Goal: Information Seeking & Learning: Compare options

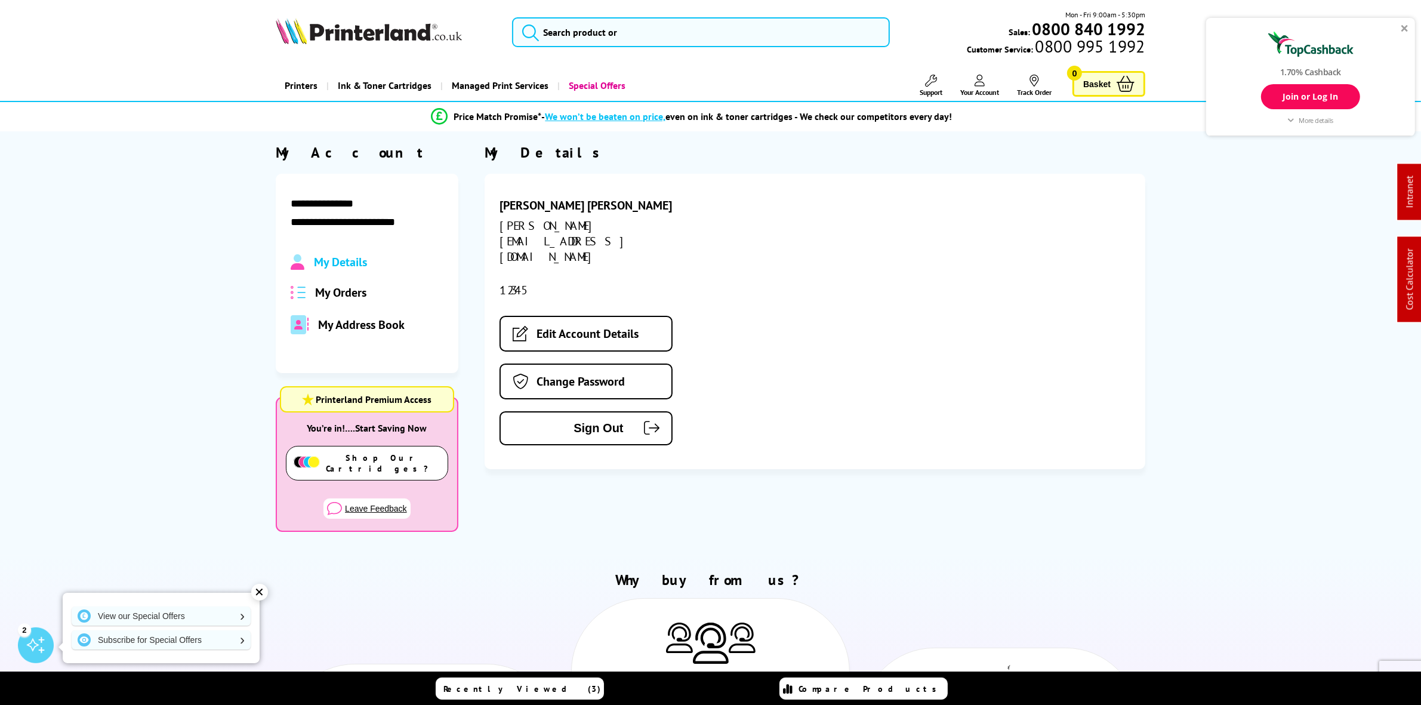
click at [334, 36] on img at bounding box center [369, 31] width 186 height 26
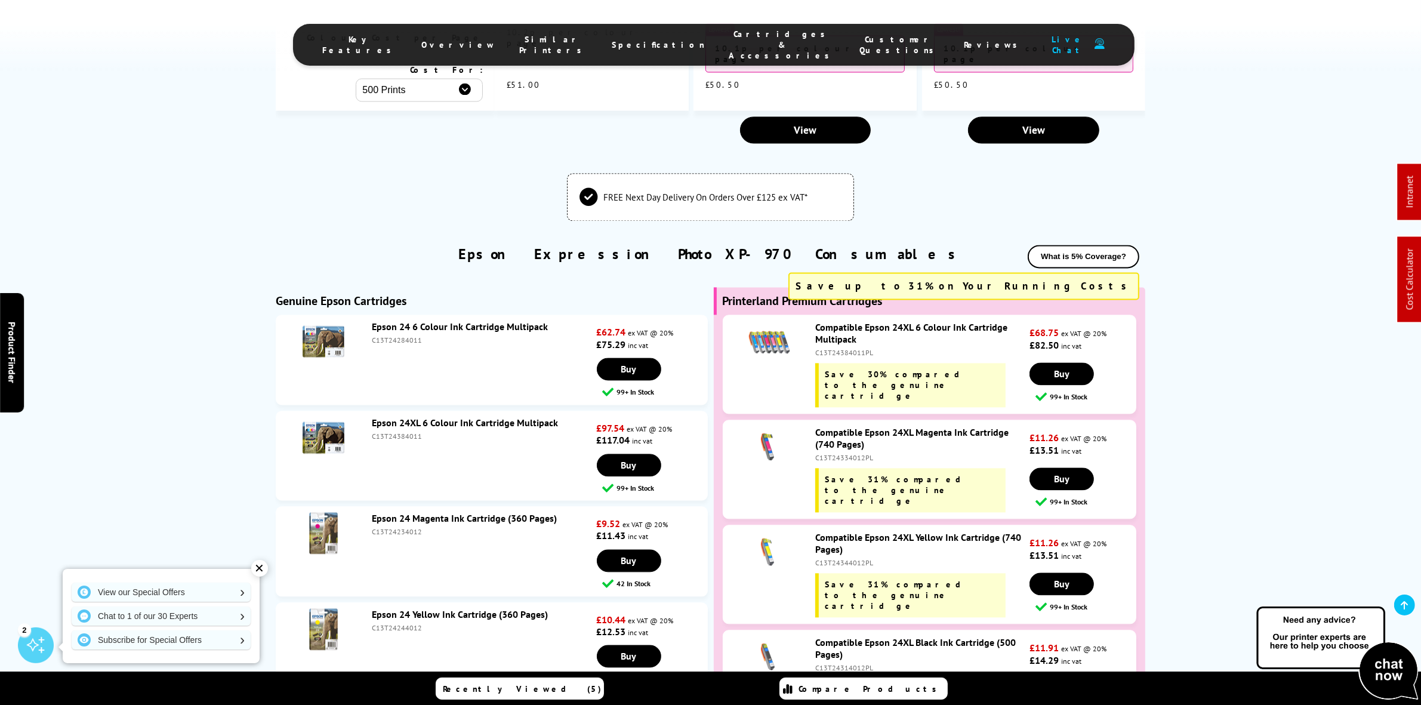
scroll to position [3190, 0]
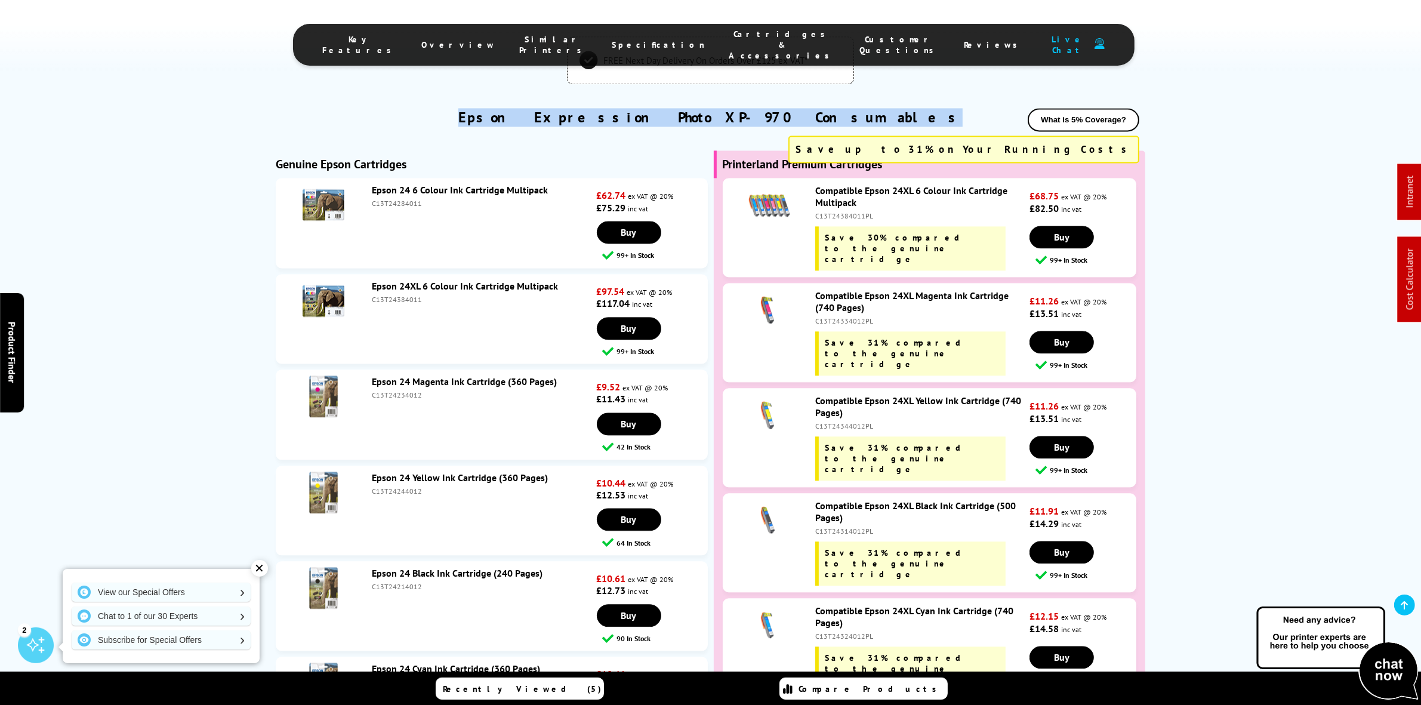
drag, startPoint x: 544, startPoint y: 72, endPoint x: 973, endPoint y: 90, distance: 429.4
click at [260, 571] on div "✕" at bounding box center [259, 568] width 17 height 17
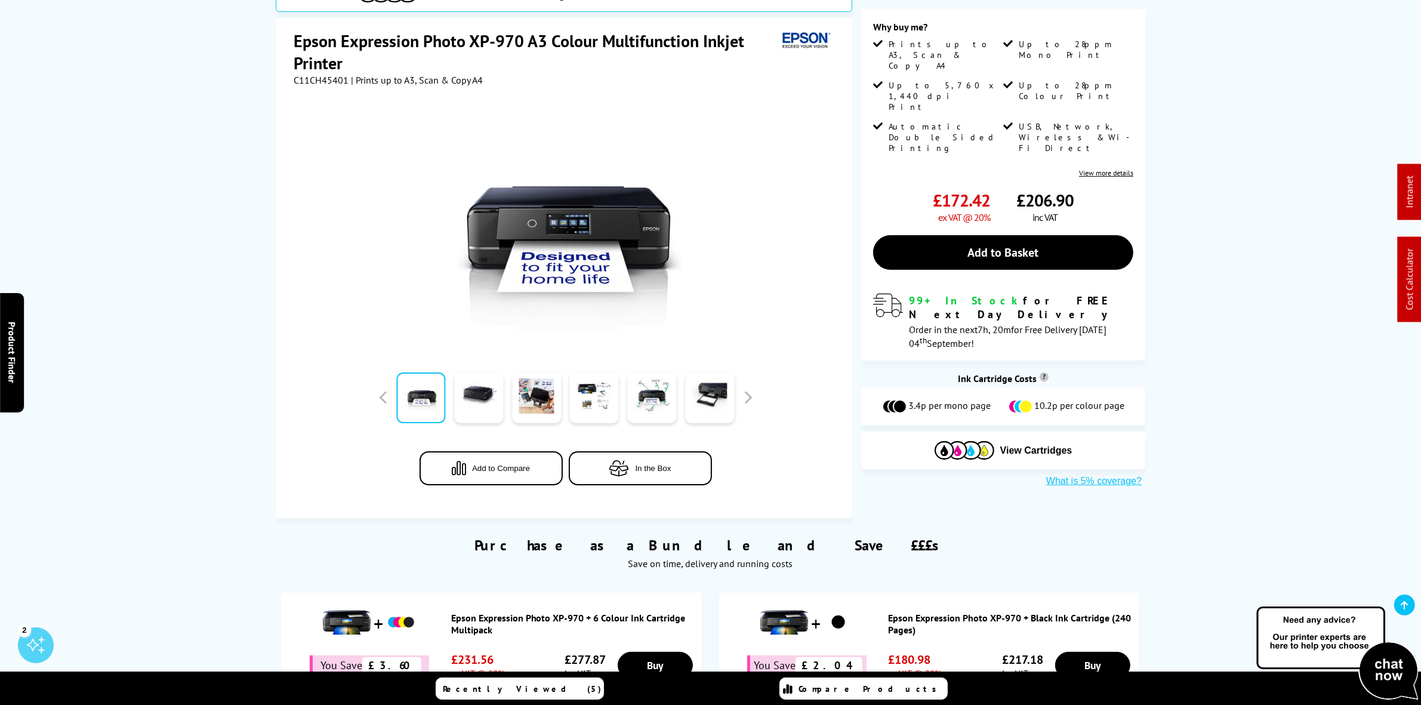
scroll to position [0, 0]
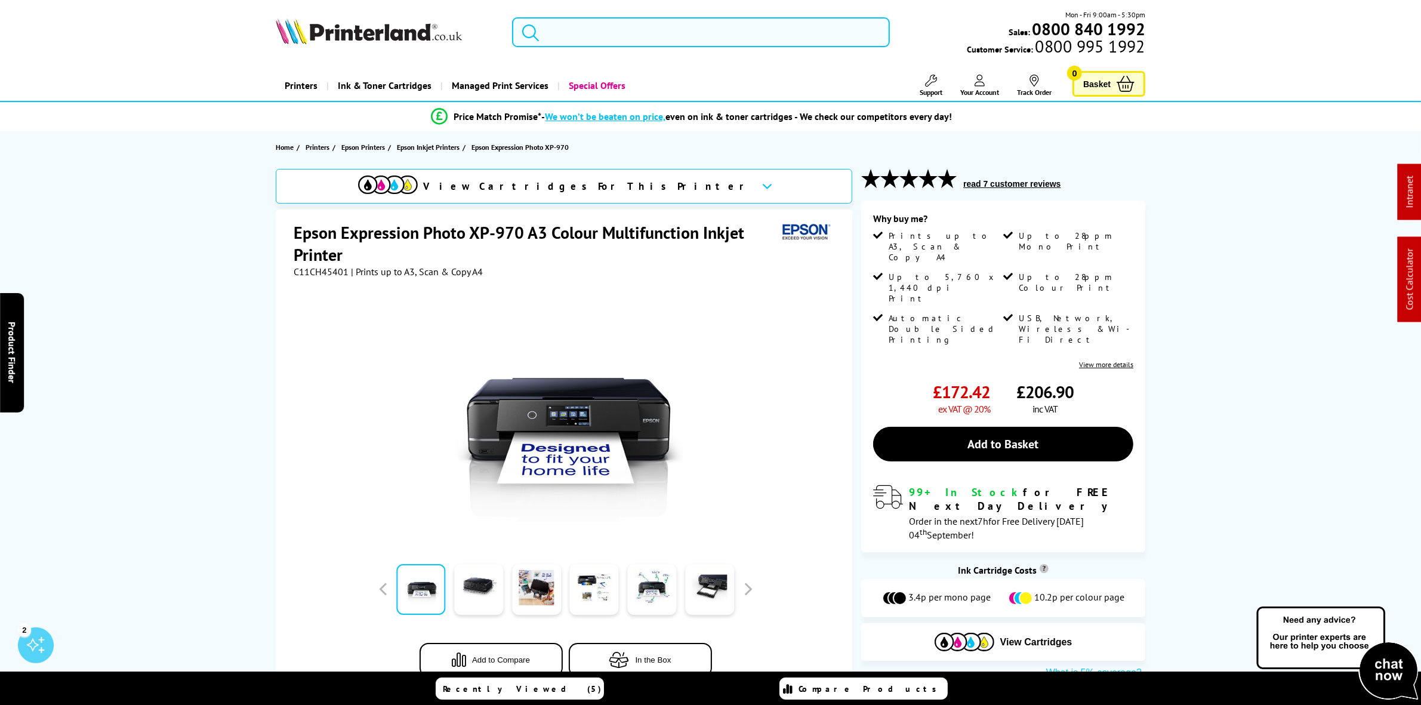
click at [594, 38] on input "search" at bounding box center [700, 32] width 377 height 30
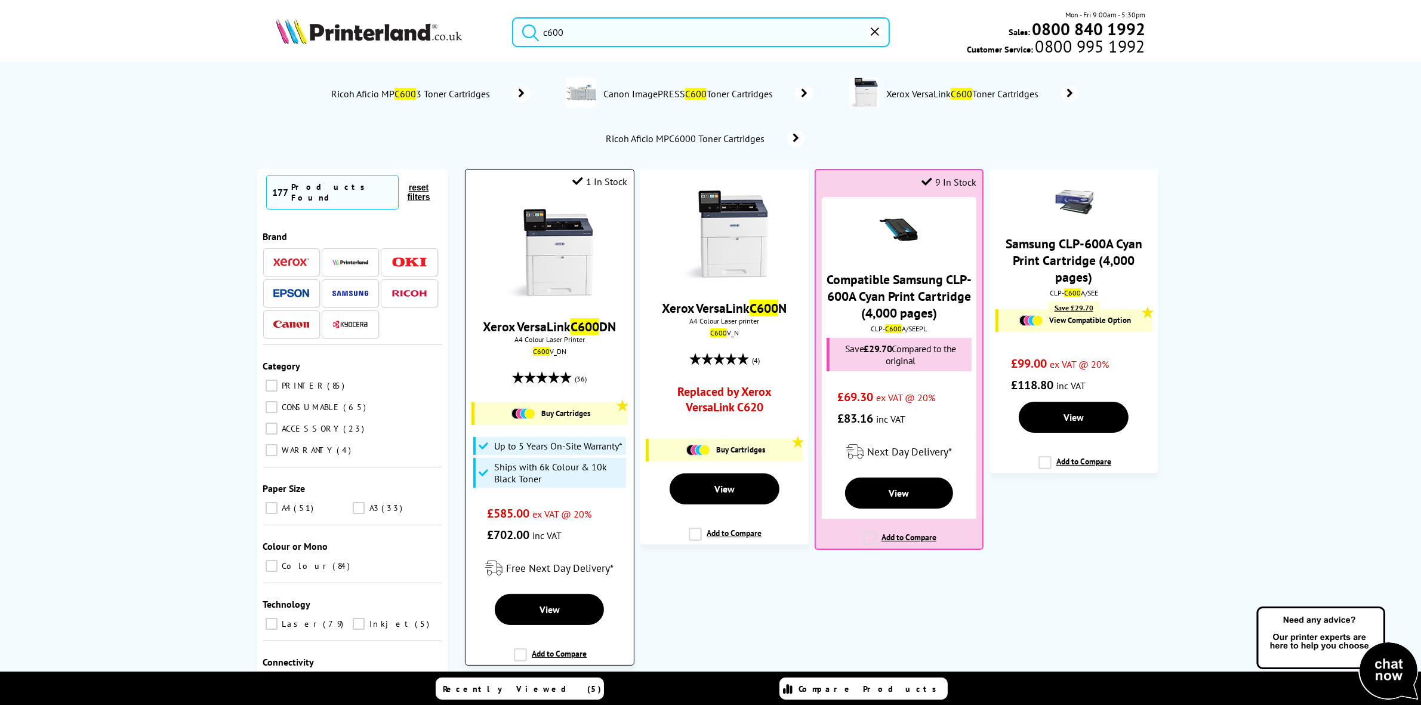
type input "c600"
click at [576, 251] on img at bounding box center [550, 253] width 90 height 90
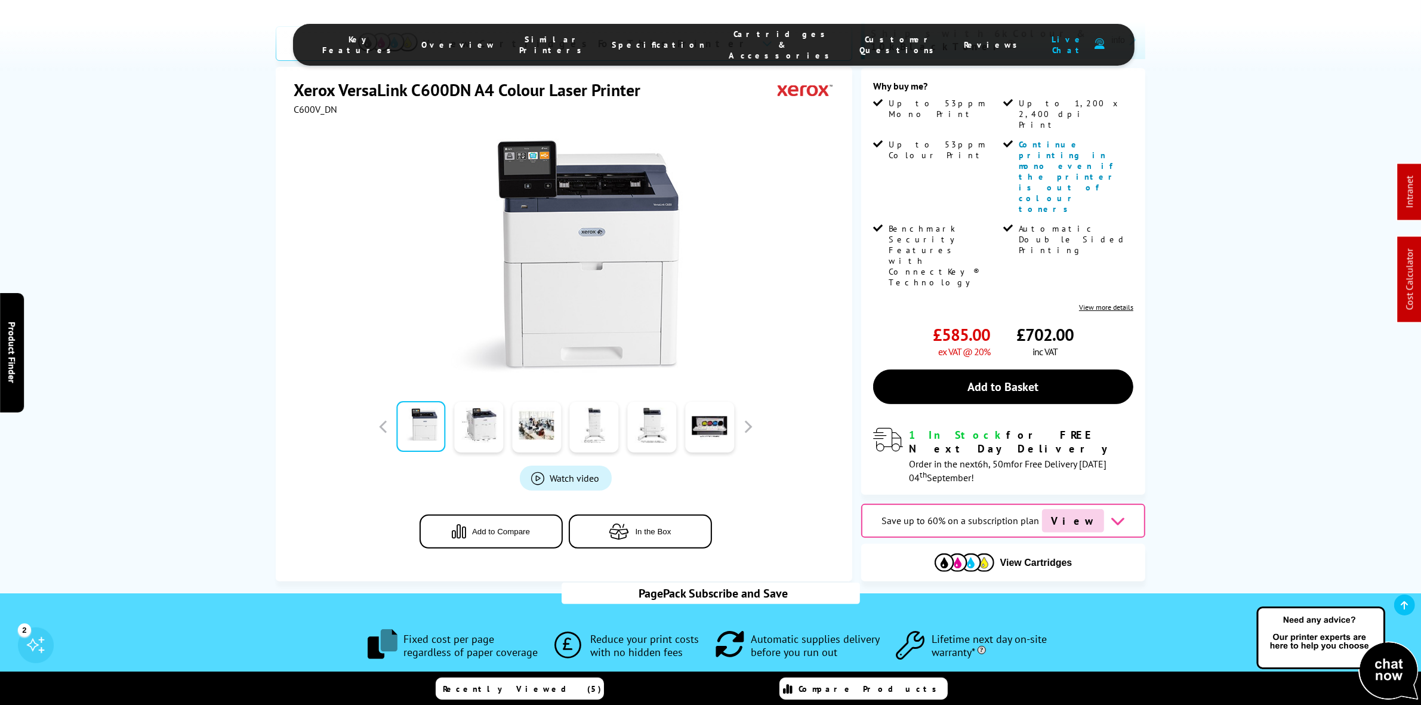
click at [1019, 544] on div "View Cartridges" at bounding box center [1003, 563] width 284 height 38
drag, startPoint x: 1018, startPoint y: 412, endPoint x: 1009, endPoint y: 410, distance: 9.8
click at [1019, 553] on button "View Cartridges" at bounding box center [1003, 563] width 266 height 20
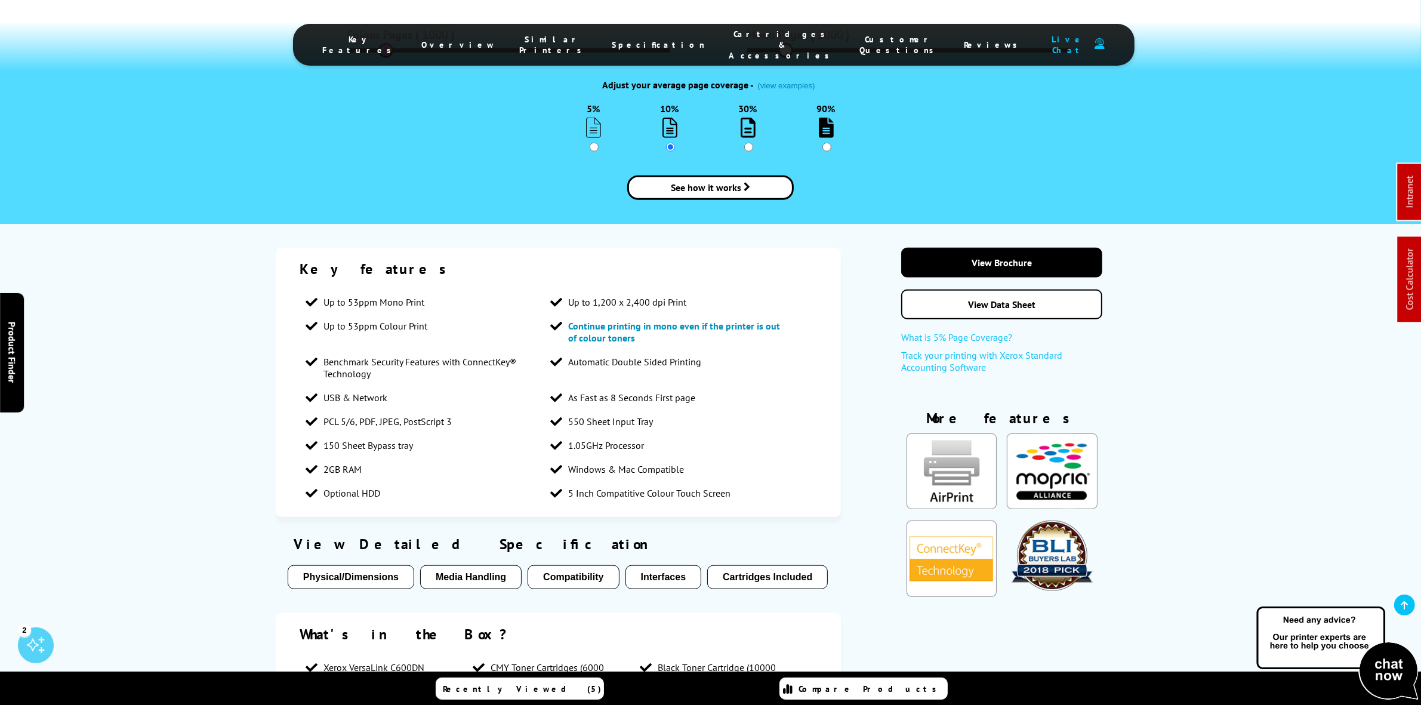
scroll to position [3764, 0]
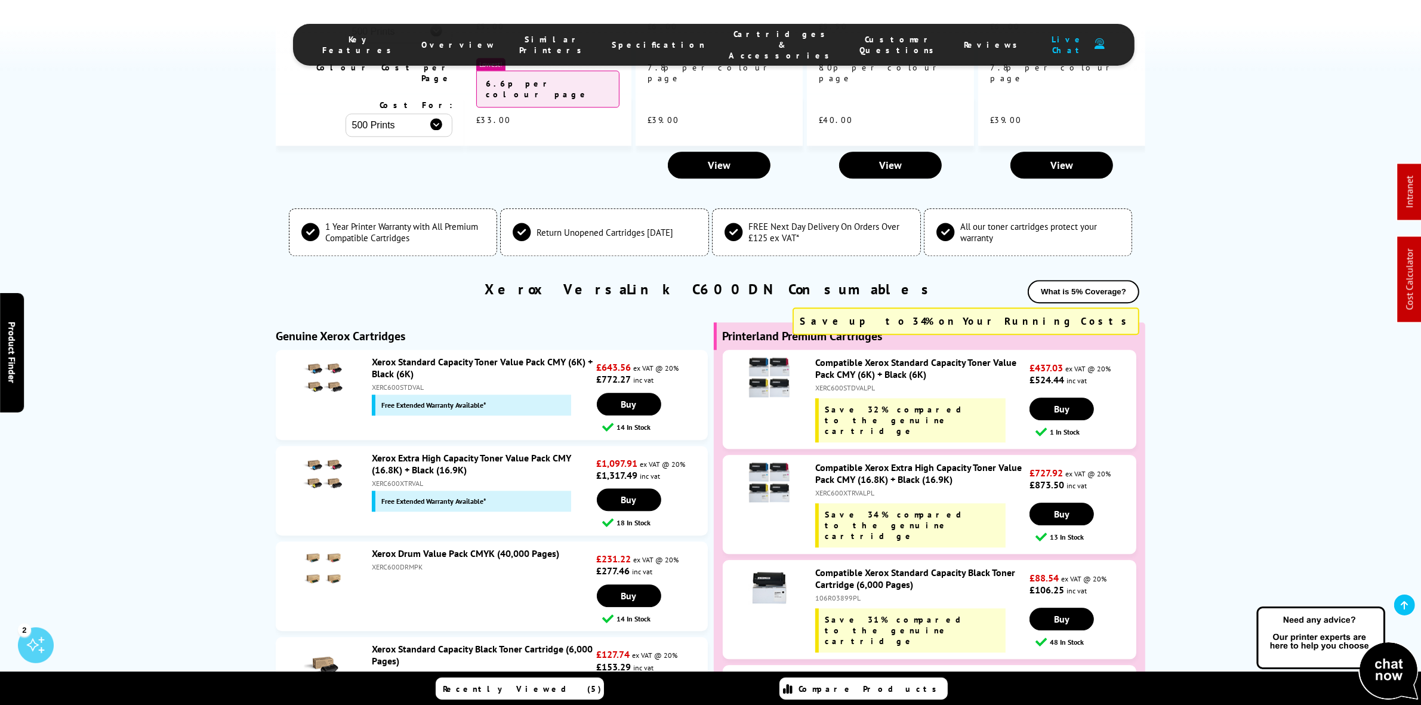
click at [394, 383] on div "XERC600STDVAL" at bounding box center [483, 387] width 222 height 9
click at [395, 383] on div "XERC600STDVAL" at bounding box center [483, 387] width 222 height 9
copy div "XERC600STDVAL"
click at [401, 479] on div "XERC600XTRVAL" at bounding box center [483, 483] width 222 height 9
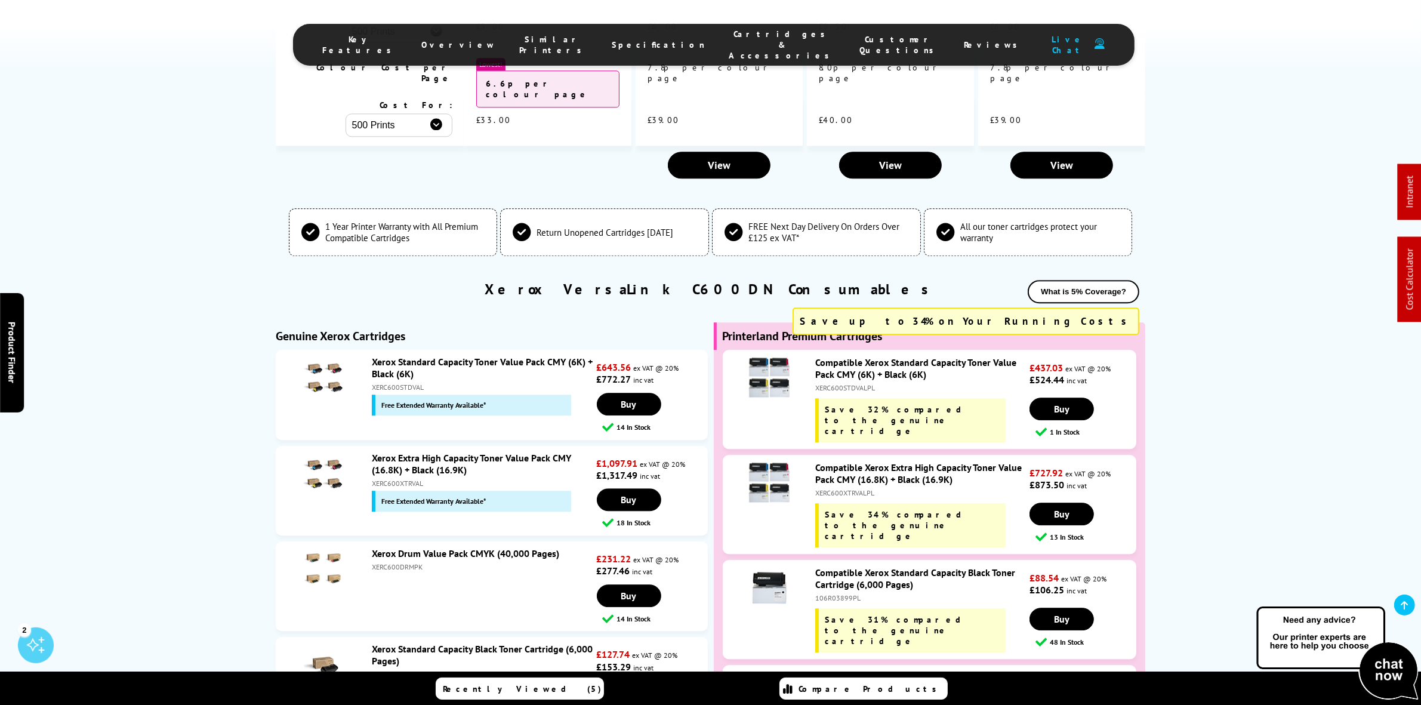
copy div "XERC600XTRVAL"
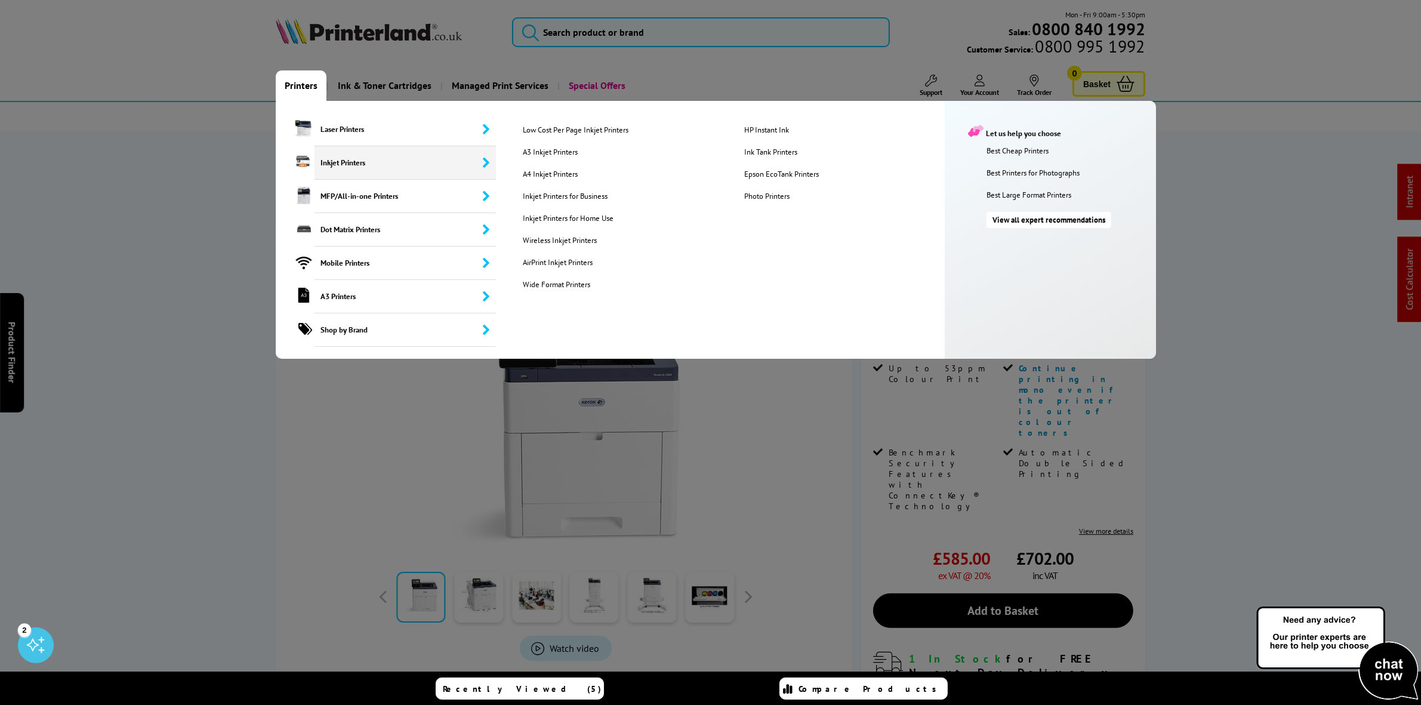
click at [332, 165] on span "Inkjet Printers" at bounding box center [405, 162] width 181 height 33
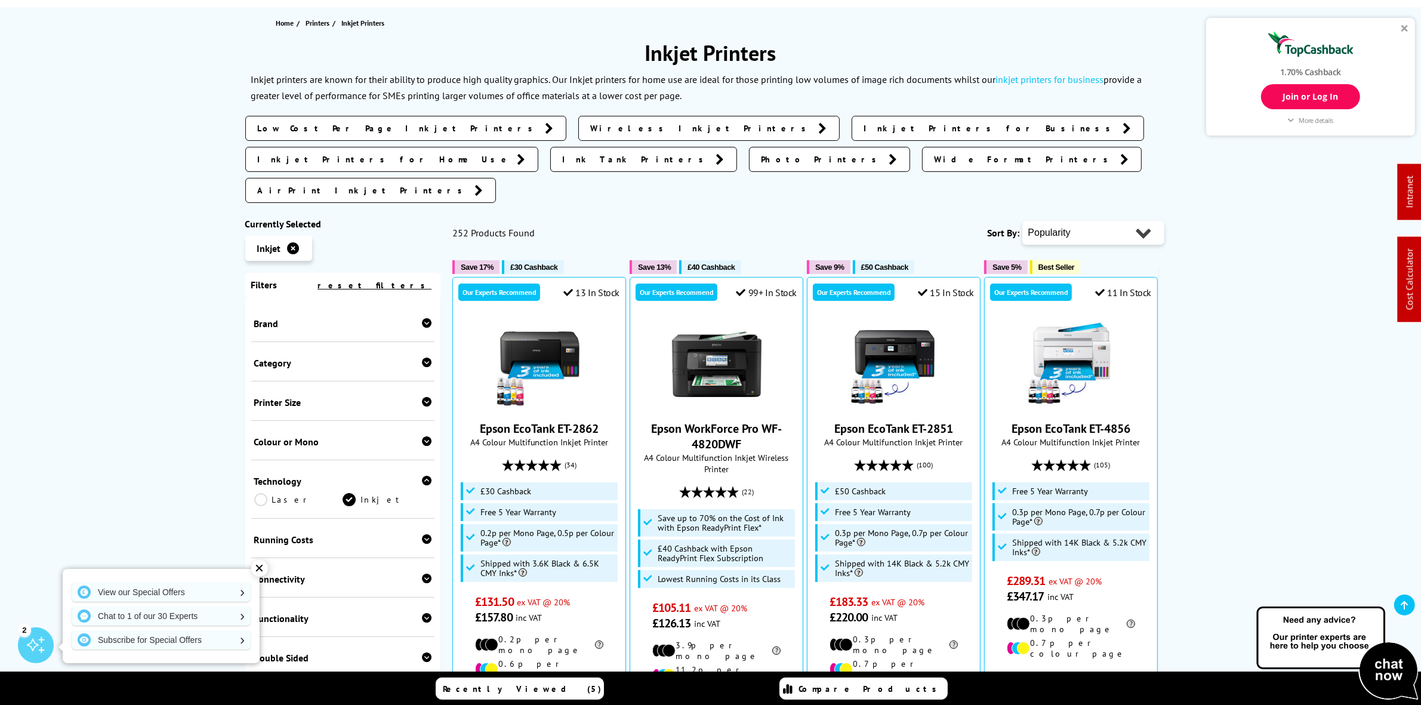
scroll to position [149, 0]
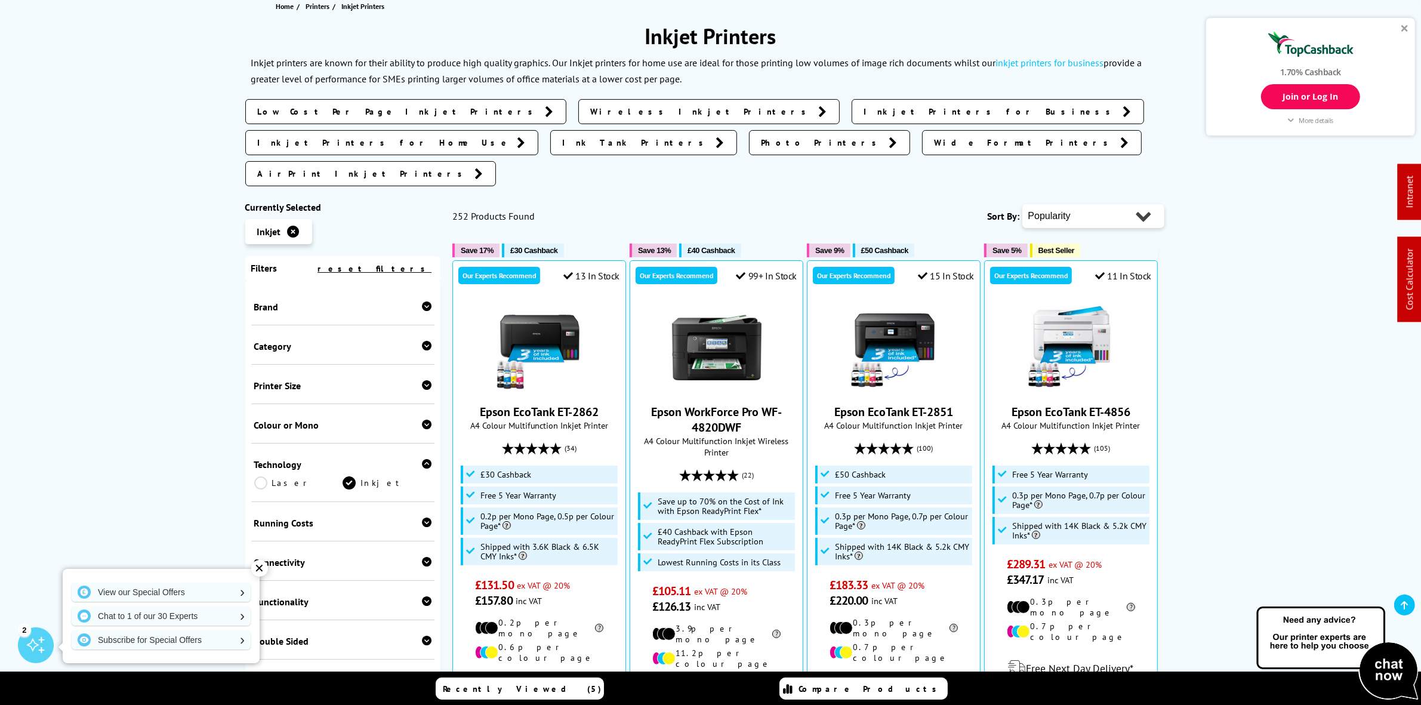
click at [400, 419] on div "Colour or Mono" at bounding box center [343, 425] width 178 height 12
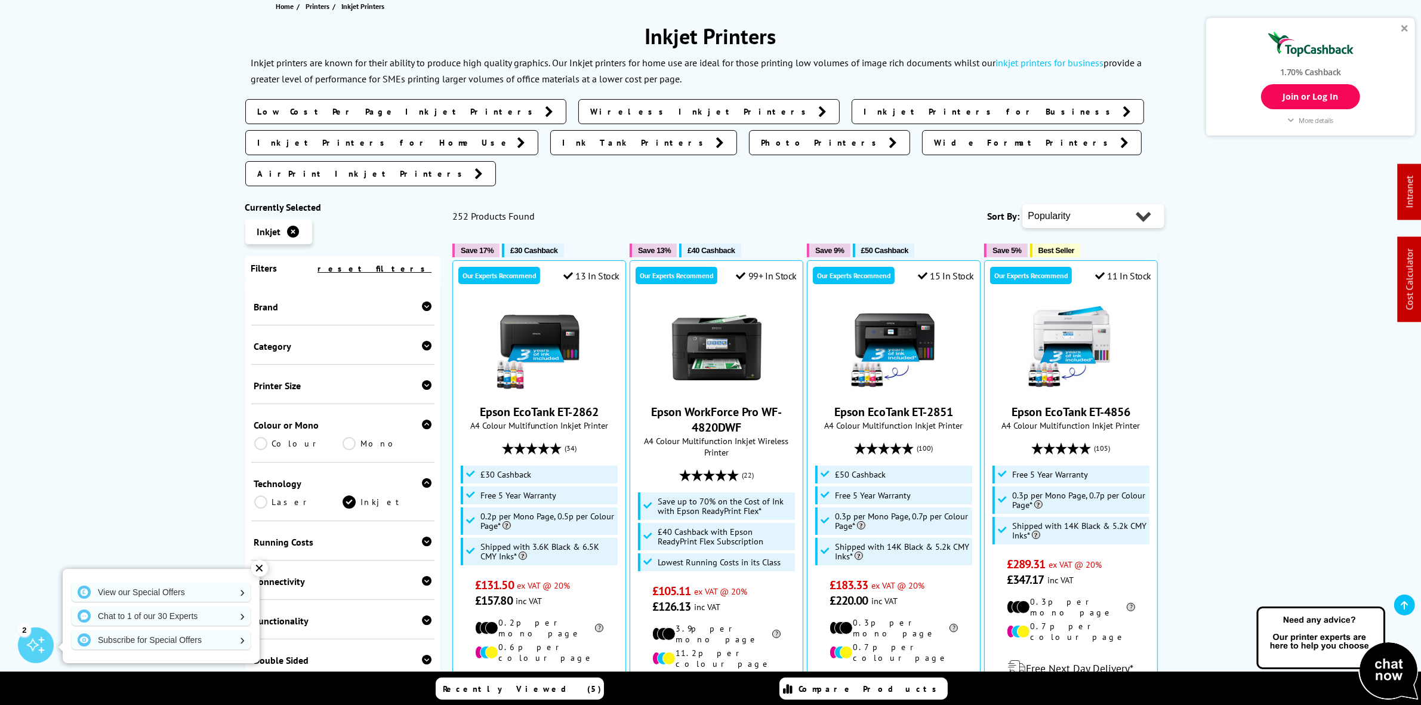
click at [347, 437] on link "Mono" at bounding box center [387, 443] width 89 height 13
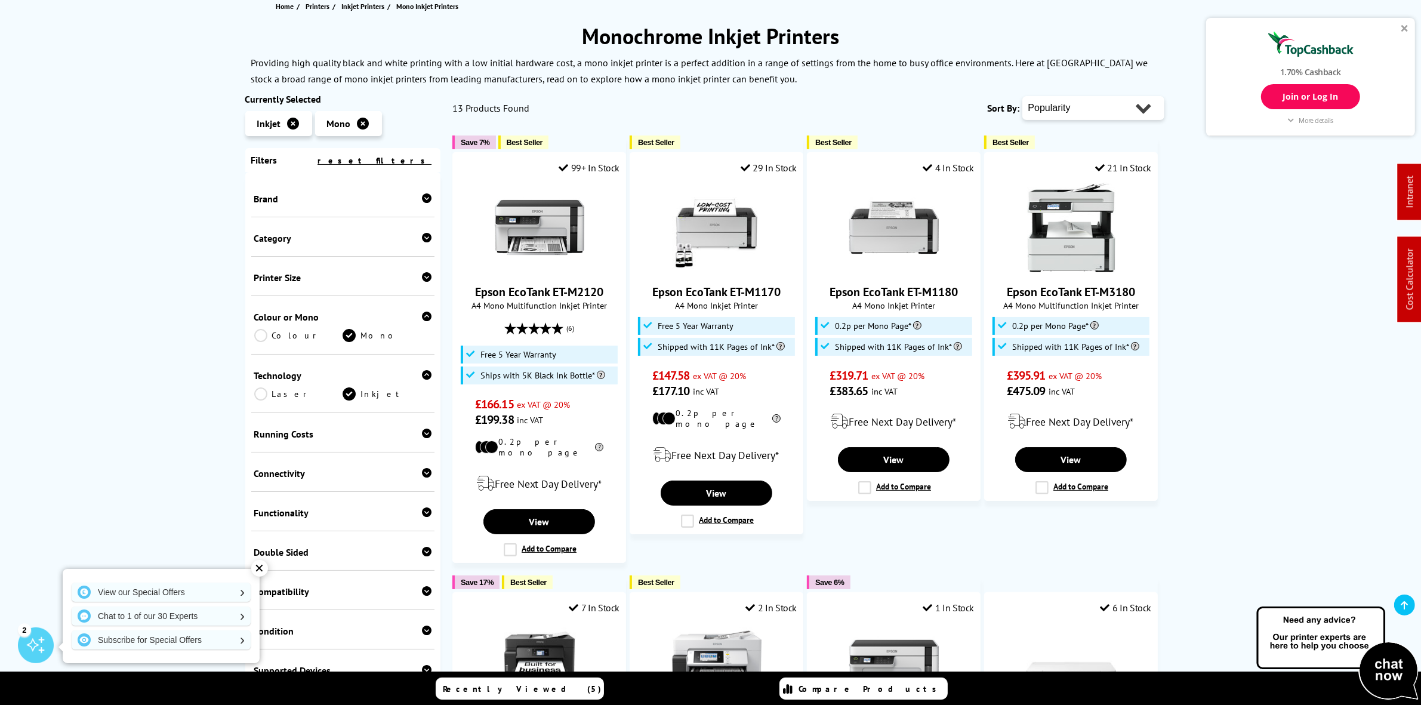
click at [267, 335] on link "Colour" at bounding box center [298, 335] width 89 height 13
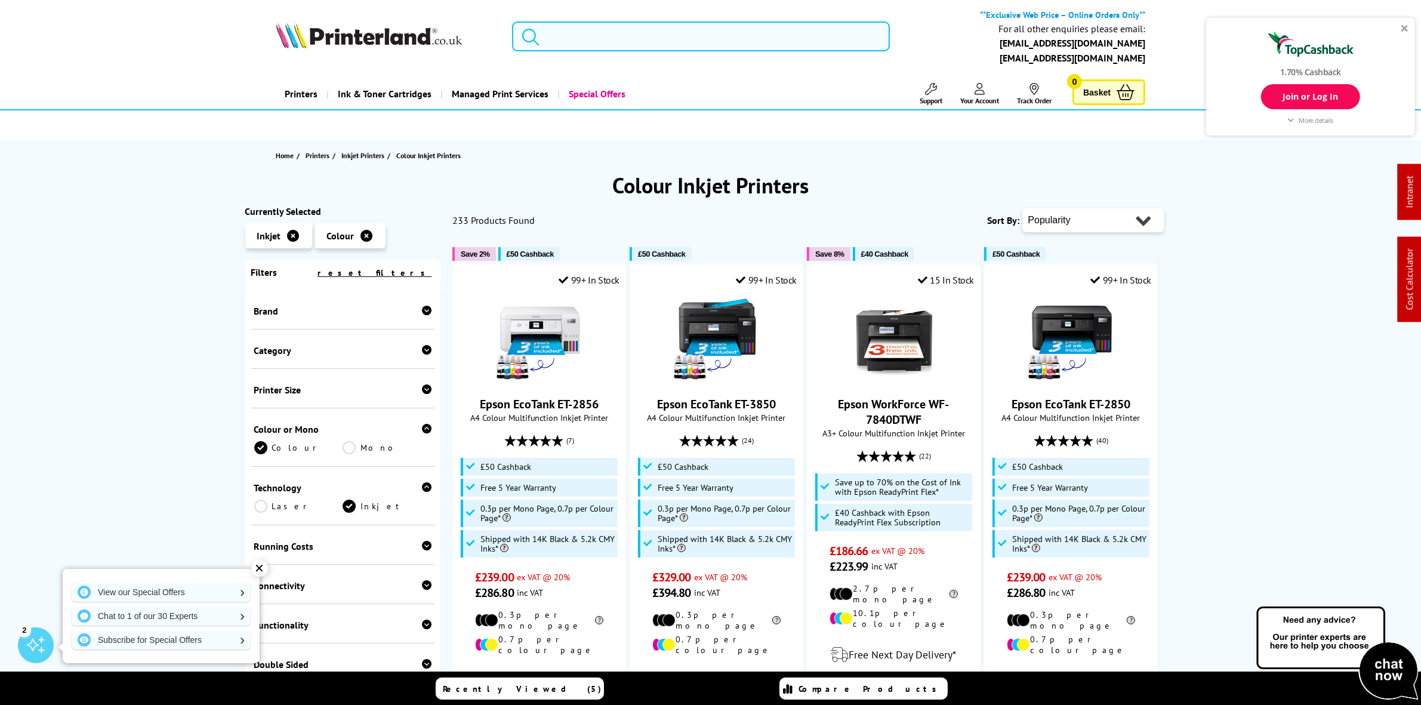
click at [622, 36] on input "search" at bounding box center [700, 36] width 377 height 30
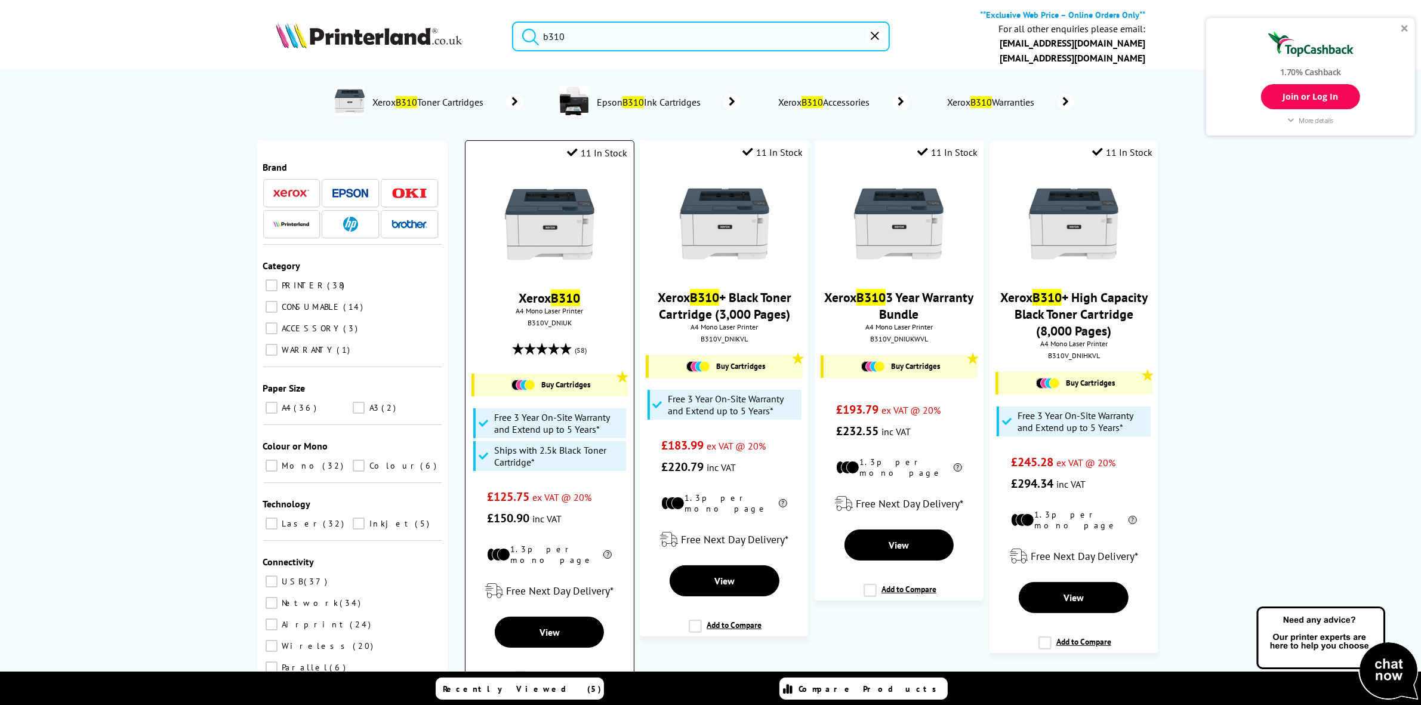
type input "b310"
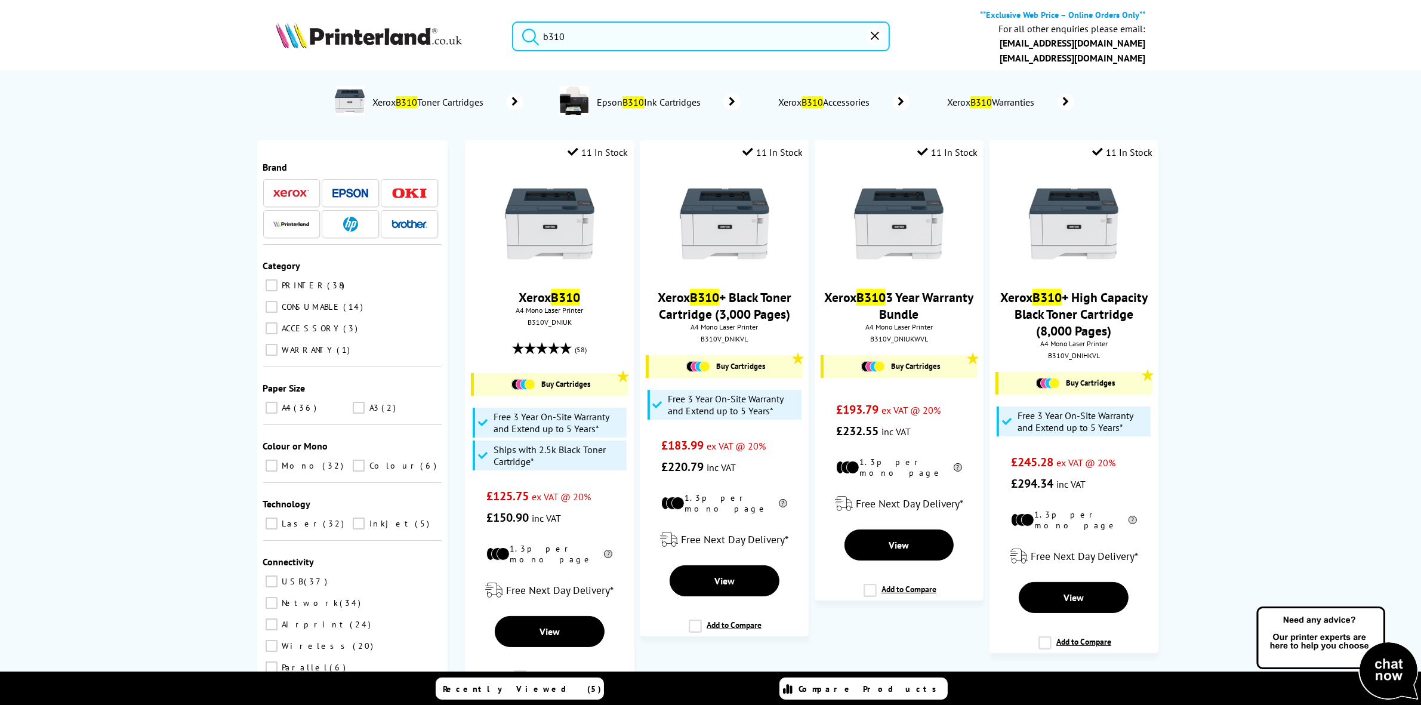
click at [880, 30] on form "b310" at bounding box center [700, 36] width 377 height 30
click at [879, 31] on button "reset" at bounding box center [875, 36] width 18 height 18
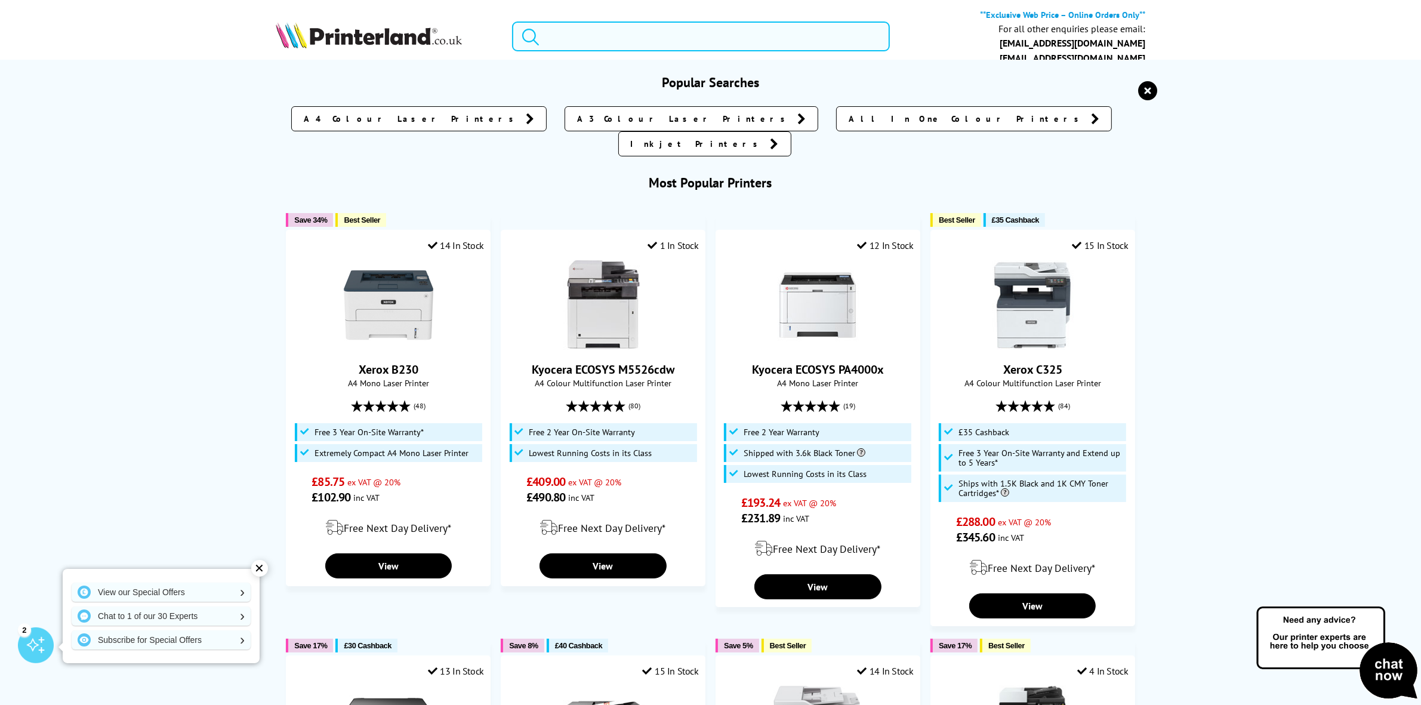
drag, startPoint x: 562, startPoint y: 310, endPoint x: 622, endPoint y: 24, distance: 292.0
click at [622, 24] on input "search" at bounding box center [700, 36] width 377 height 30
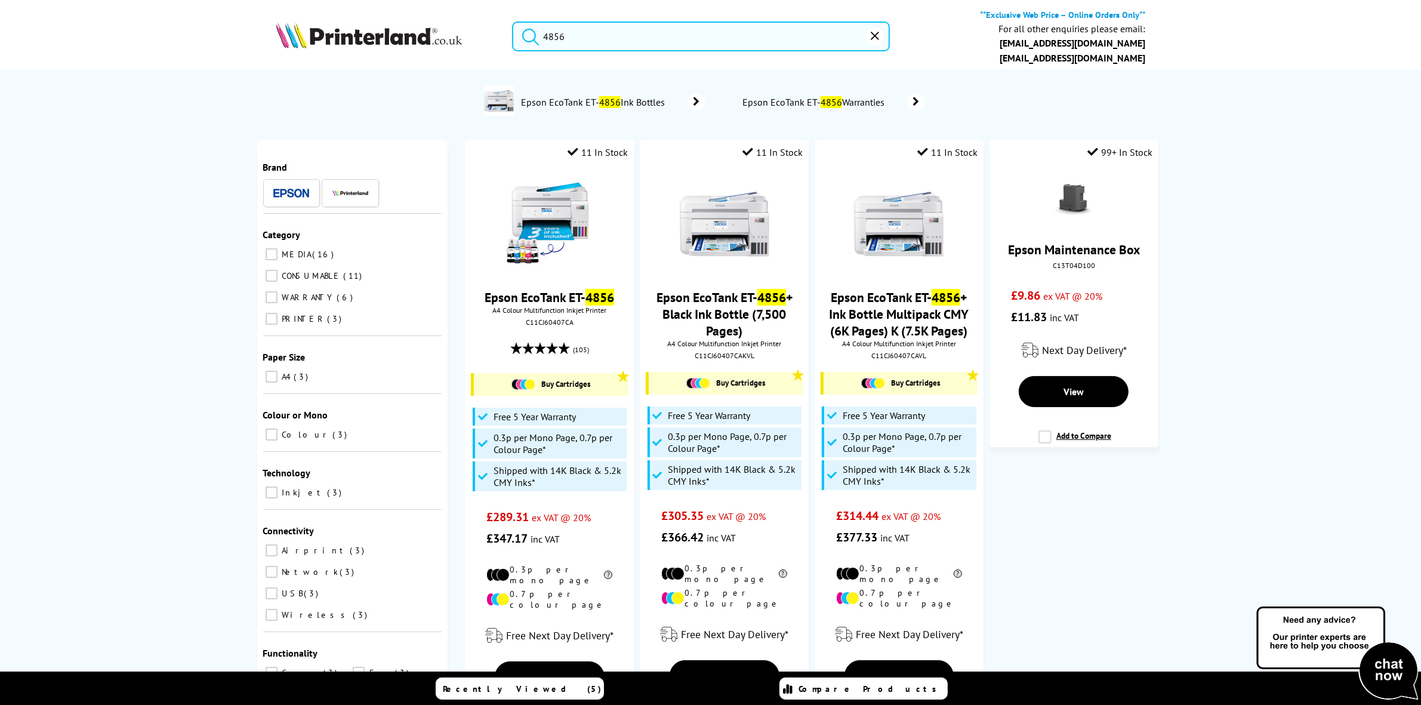
type input "4856"
click at [875, 34] on icon "reset" at bounding box center [875, 36] width 8 height 8
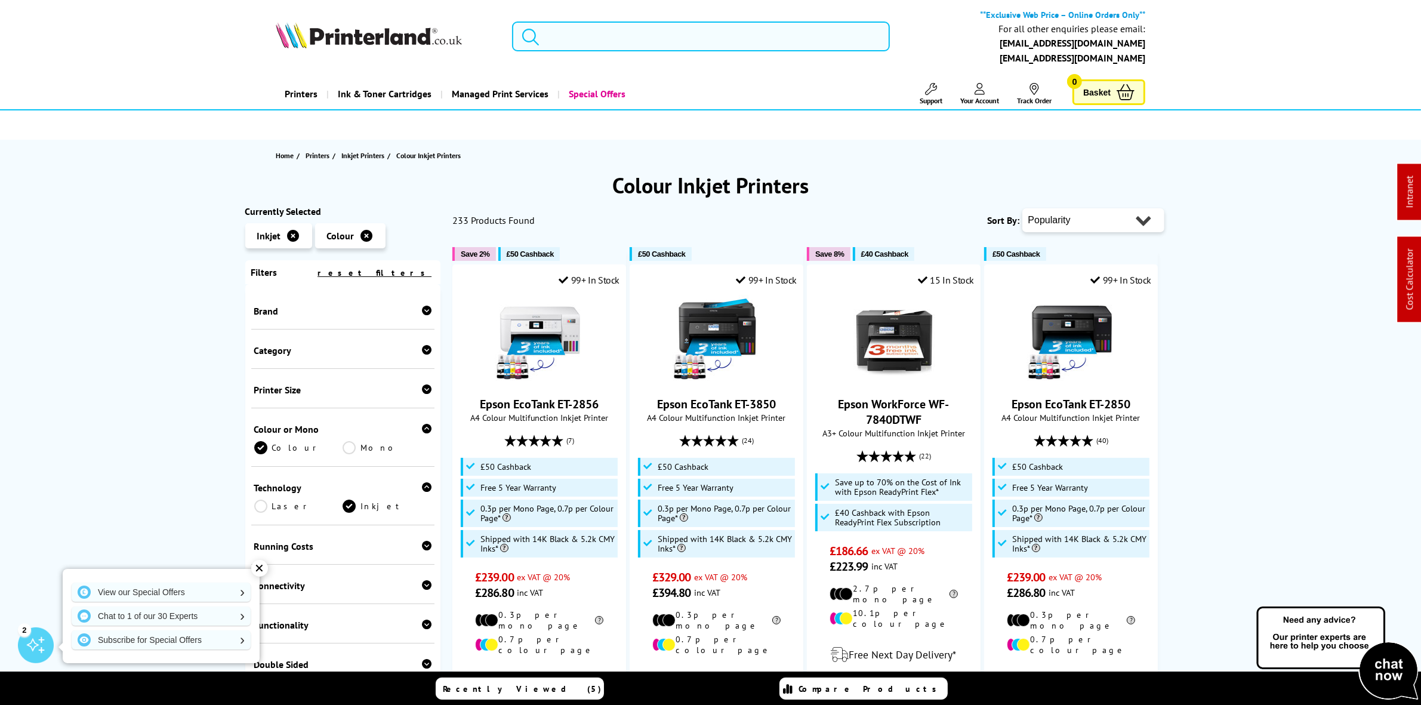
click at [605, 24] on input "search" at bounding box center [700, 36] width 377 height 30
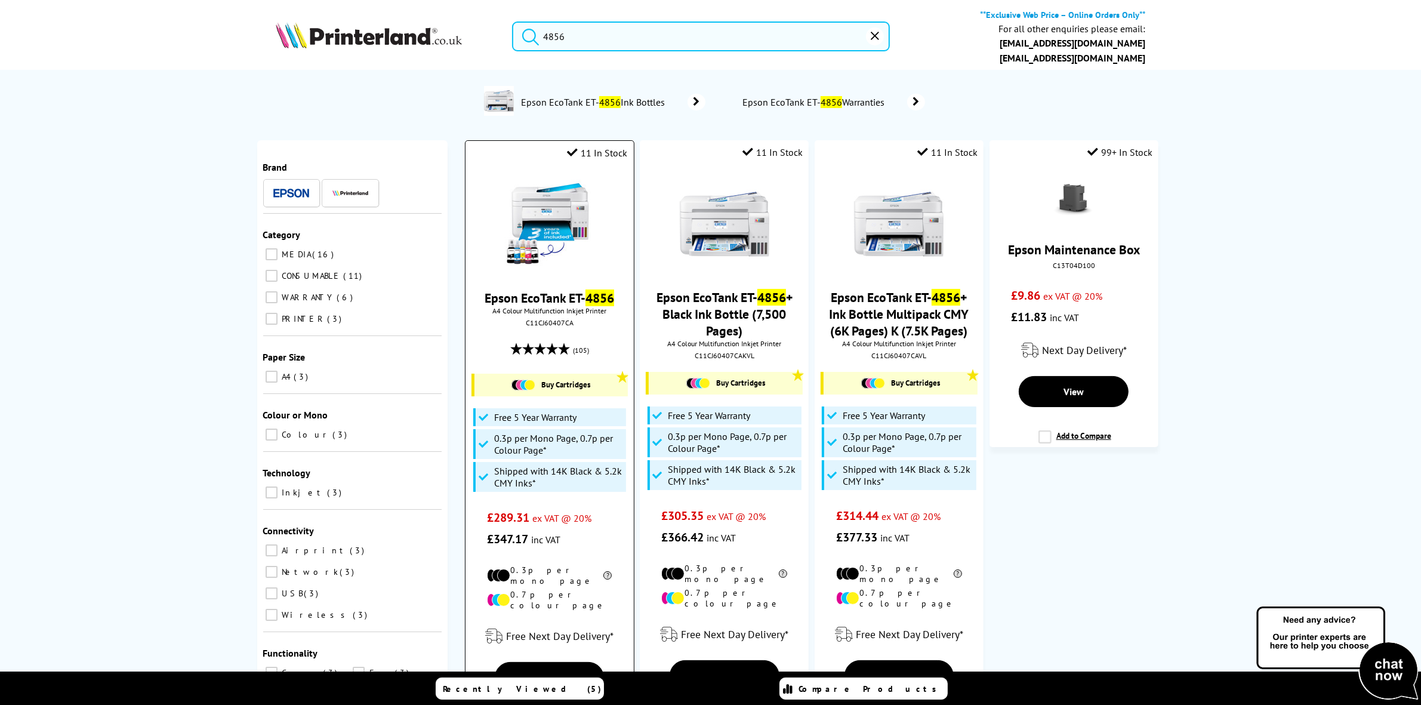
type input "4856"
click at [877, 33] on icon "reset" at bounding box center [875, 36] width 8 height 8
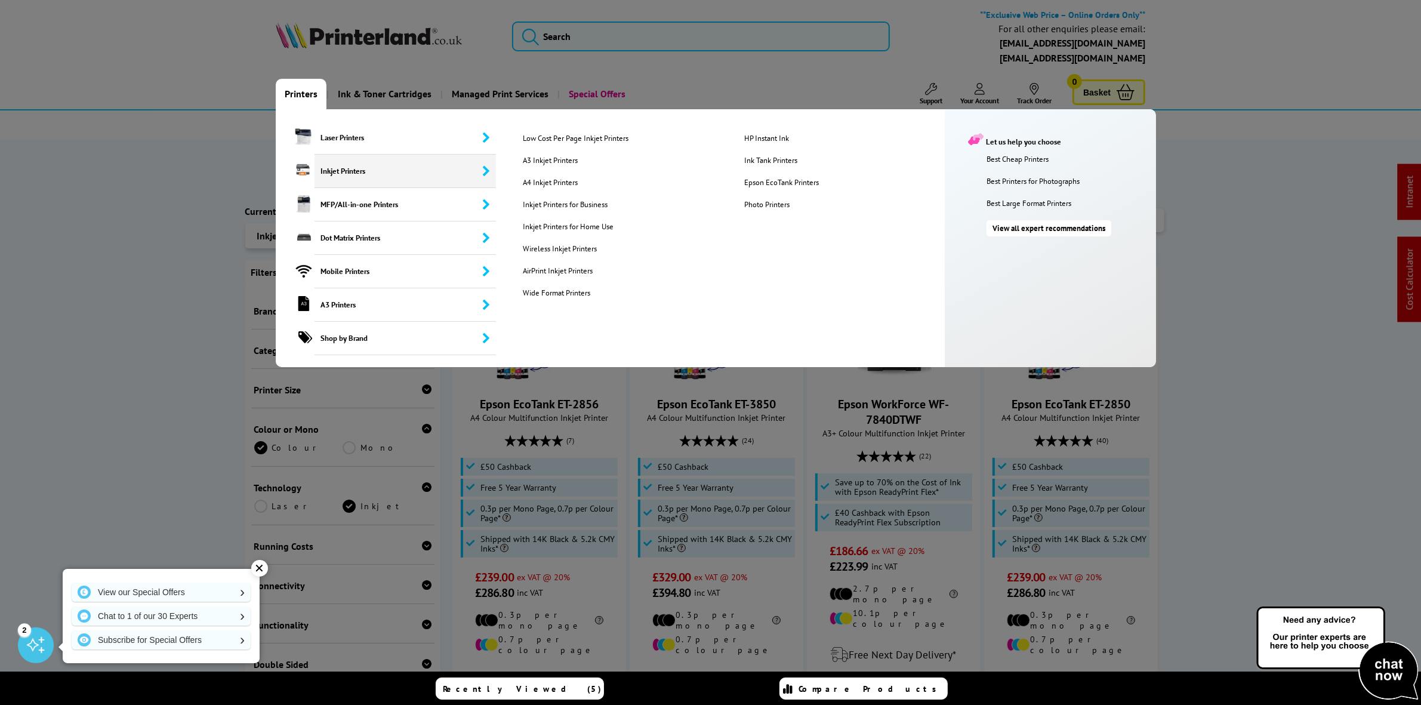
click at [334, 167] on span "Inkjet Printers" at bounding box center [405, 171] width 181 height 33
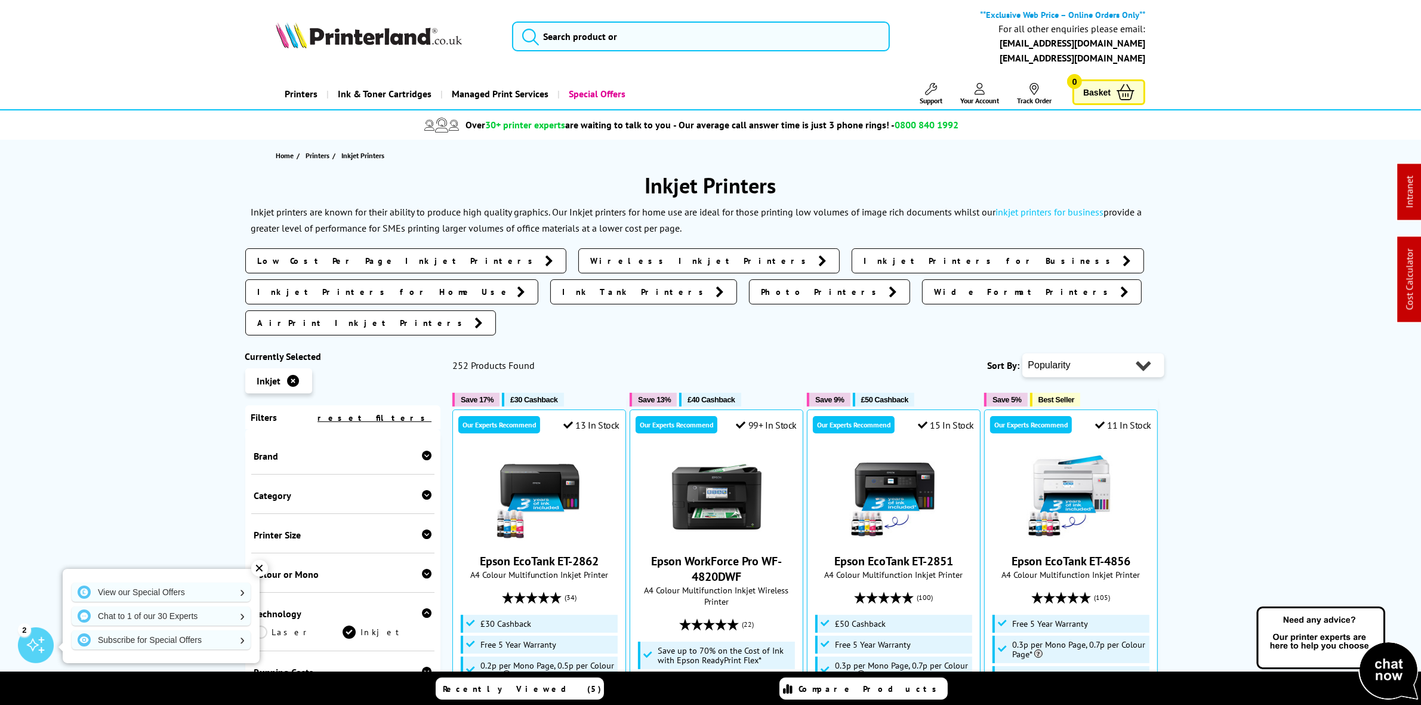
click at [301, 435] on div "Brand" at bounding box center [343, 454] width 184 height 39
click at [297, 436] on div "Brand" at bounding box center [343, 454] width 184 height 39
click at [300, 450] on div "Brand" at bounding box center [343, 456] width 178 height 12
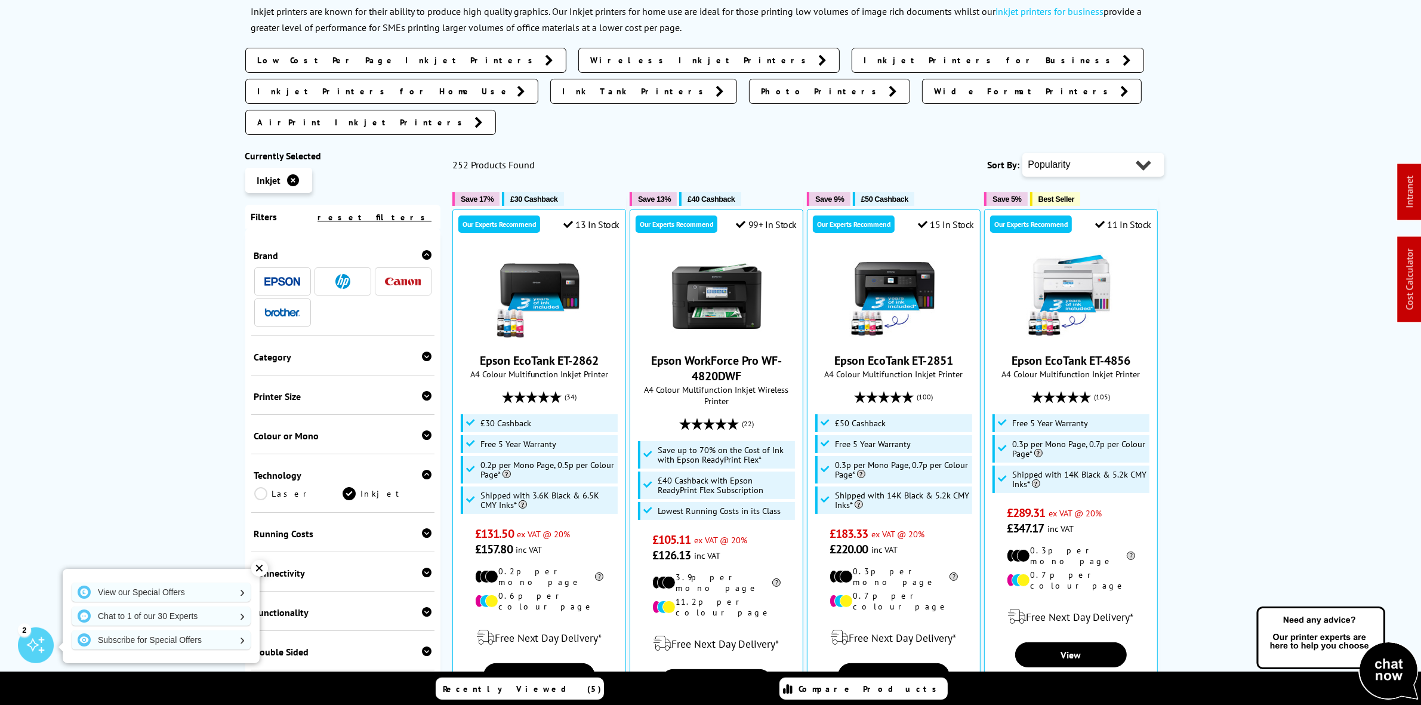
scroll to position [224, 0]
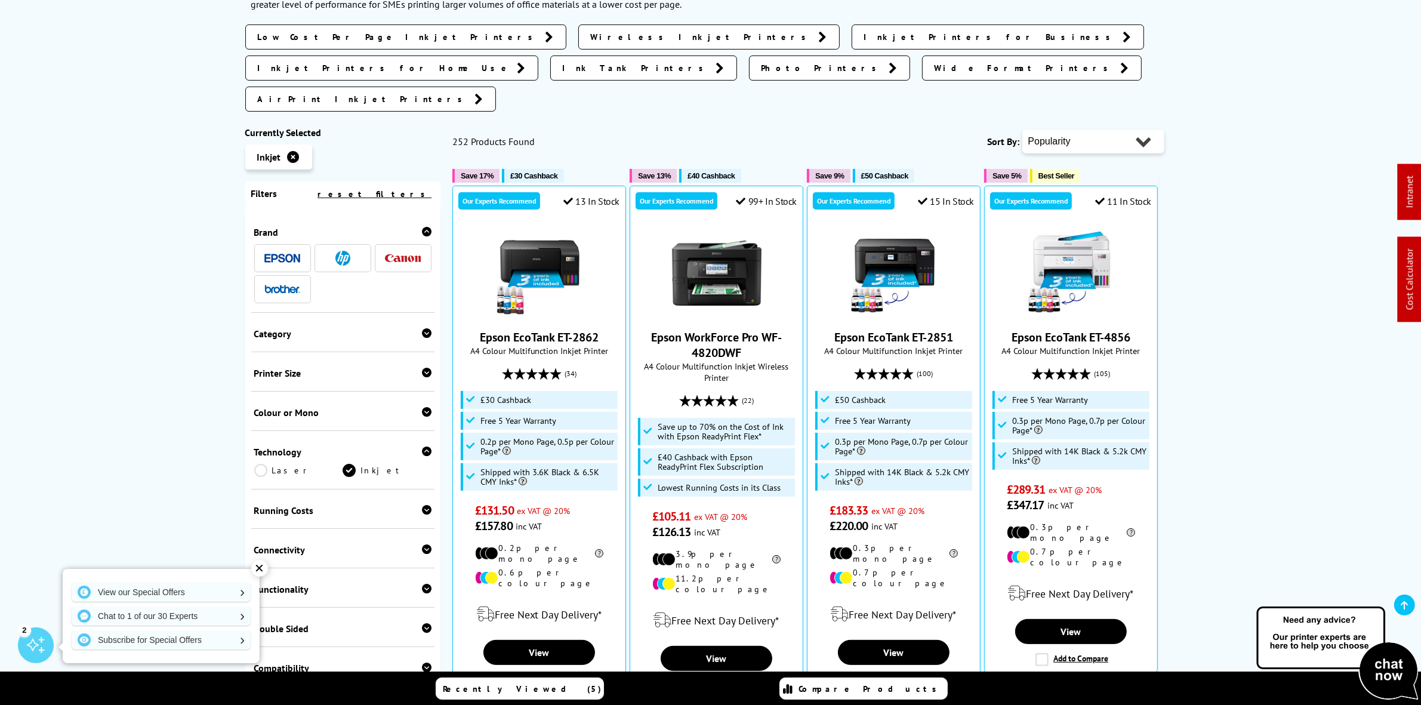
click at [267, 285] on img at bounding box center [282, 289] width 36 height 8
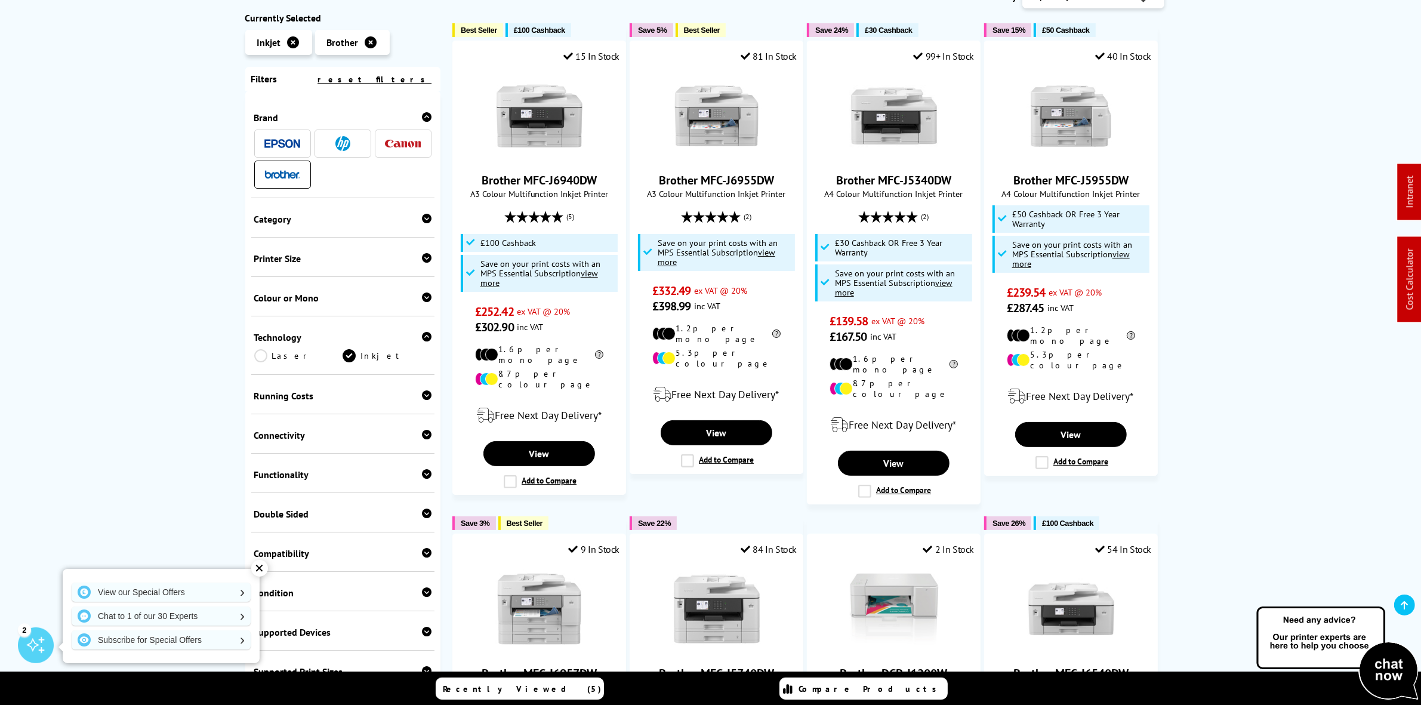
click at [306, 258] on div "Printer Size" at bounding box center [343, 258] width 178 height 12
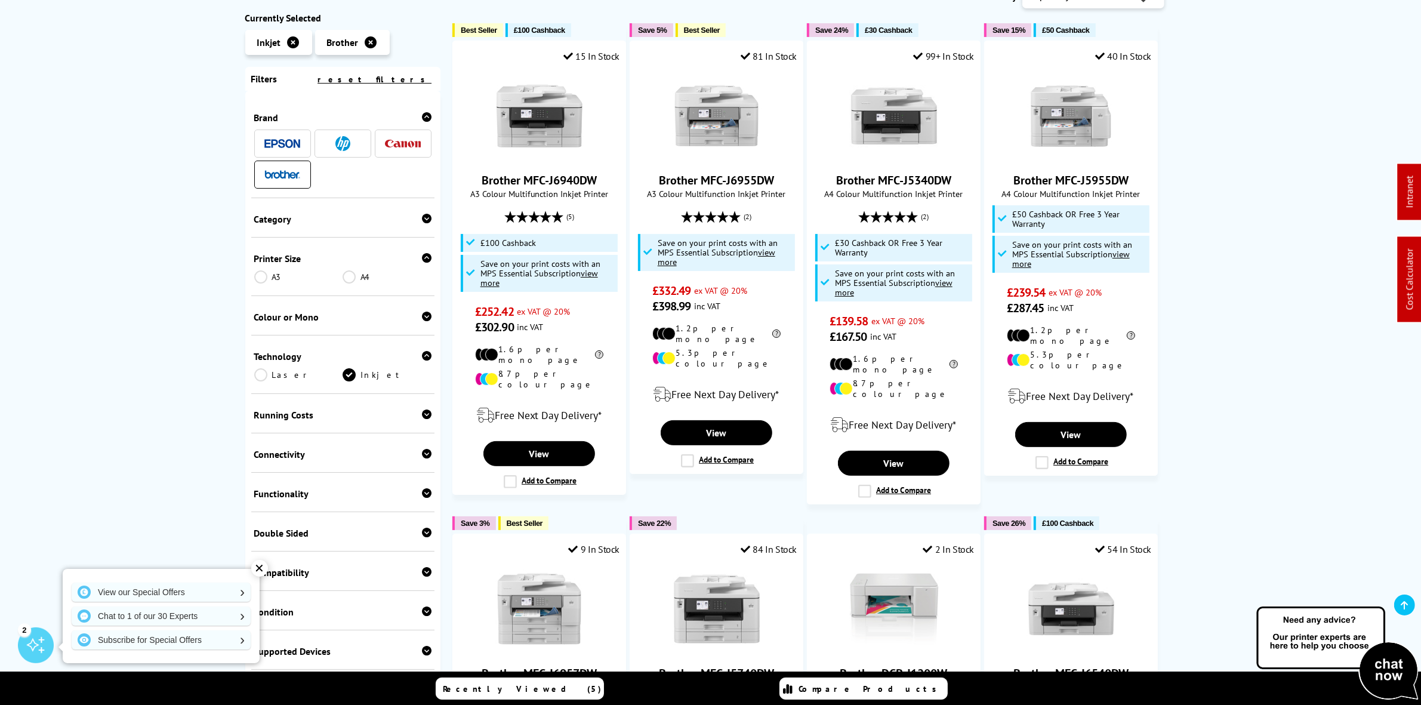
click at [347, 276] on link "A4" at bounding box center [387, 276] width 89 height 13
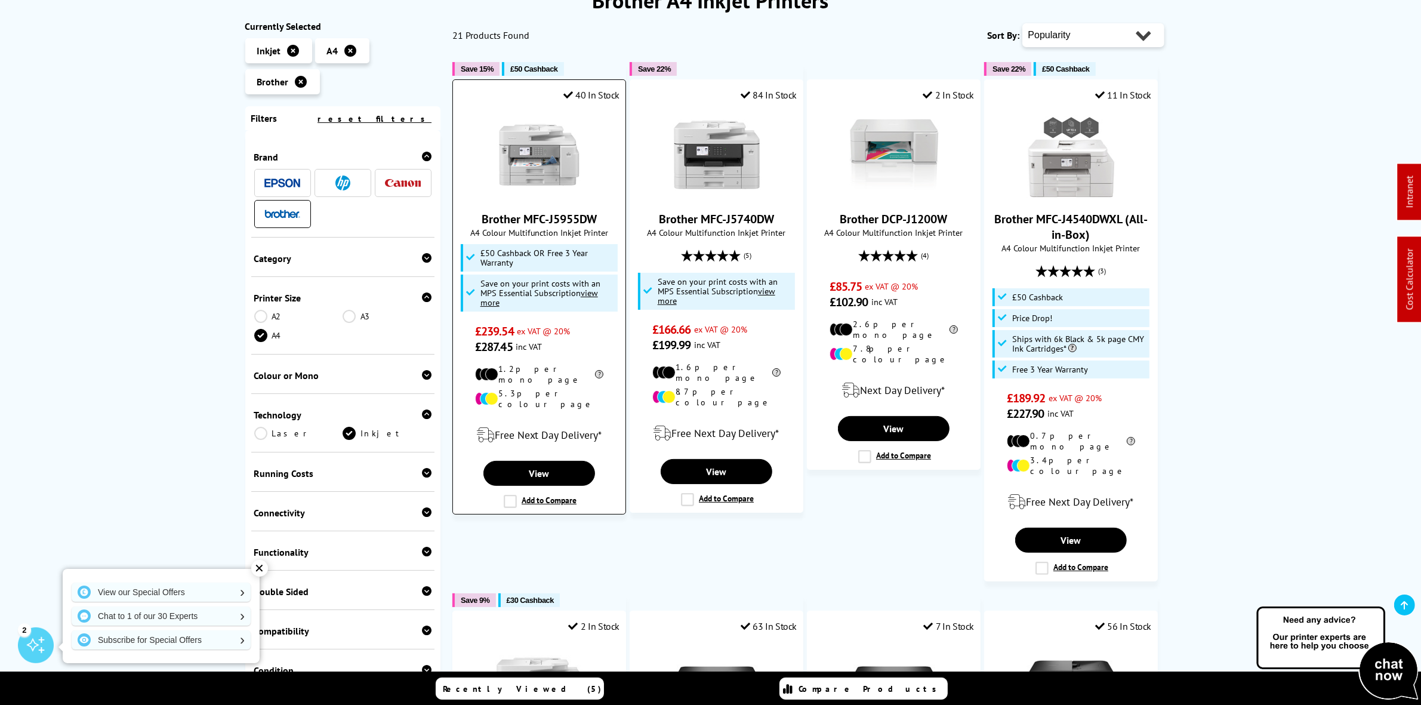
scroll to position [149, 0]
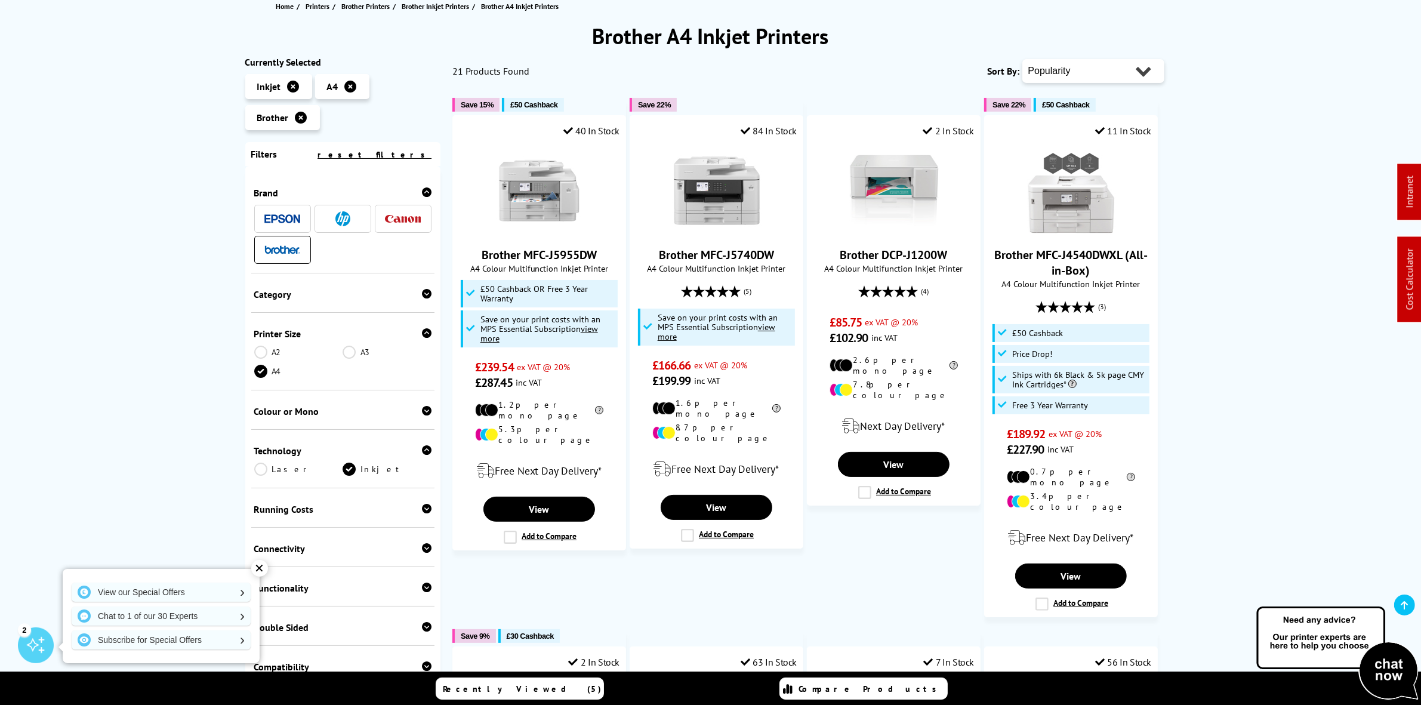
drag, startPoint x: 1273, startPoint y: 174, endPoint x: 1268, endPoint y: 167, distance: 8.6
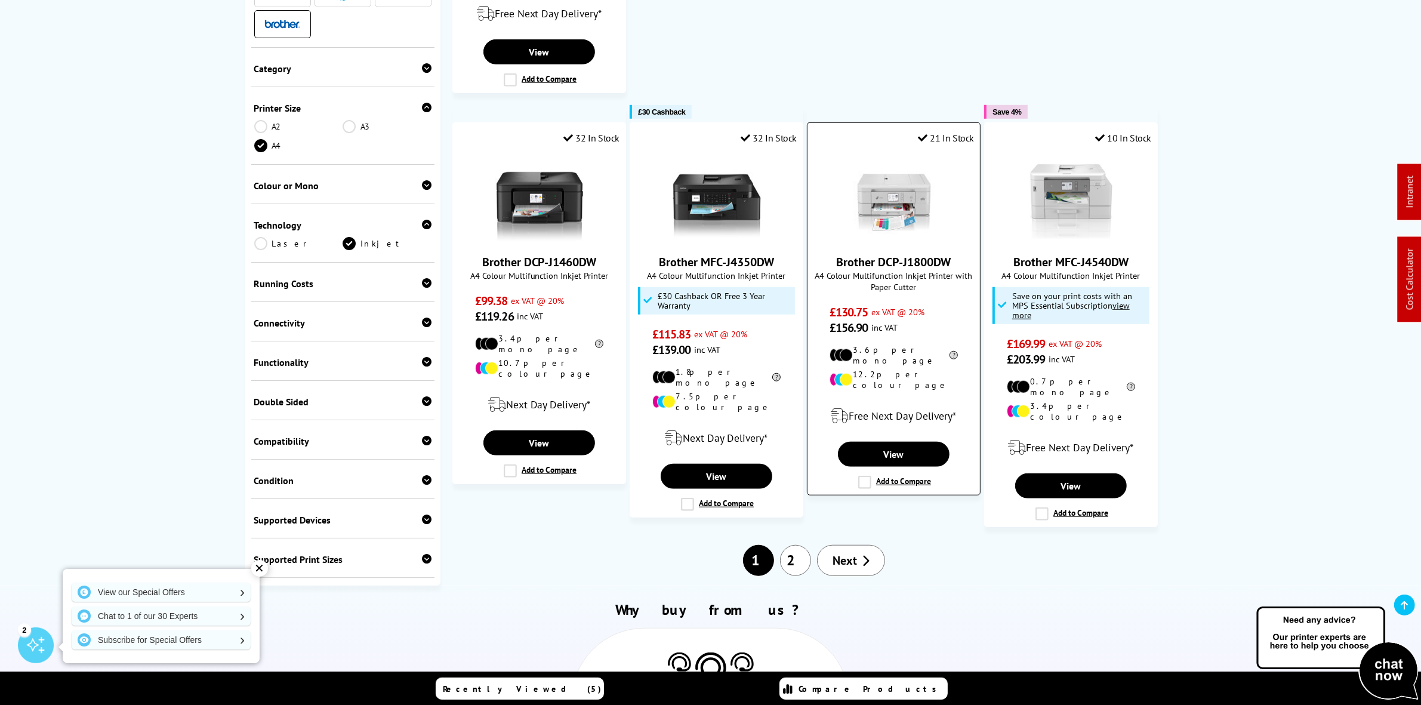
scroll to position [1194, 0]
